Goal: Task Accomplishment & Management: Manage account settings

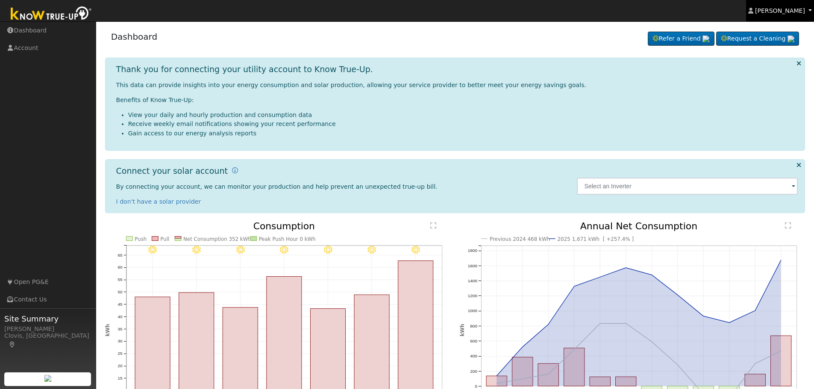
click at [796, 9] on span "[PERSON_NAME]" at bounding box center [780, 10] width 50 height 7
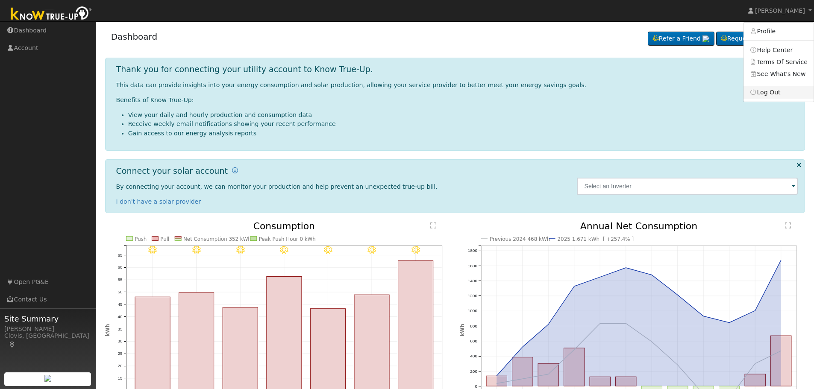
click at [784, 92] on link "Log Out" at bounding box center [778, 92] width 70 height 12
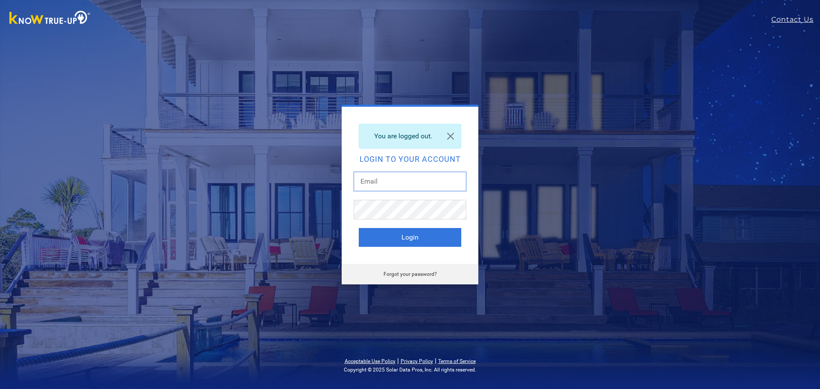
click at [403, 175] on input "text" at bounding box center [410, 182] width 113 height 20
type input "[EMAIL_ADDRESS][DOMAIN_NAME]"
click at [400, 240] on button "Login" at bounding box center [410, 237] width 103 height 19
